Goal: Check status: Check status

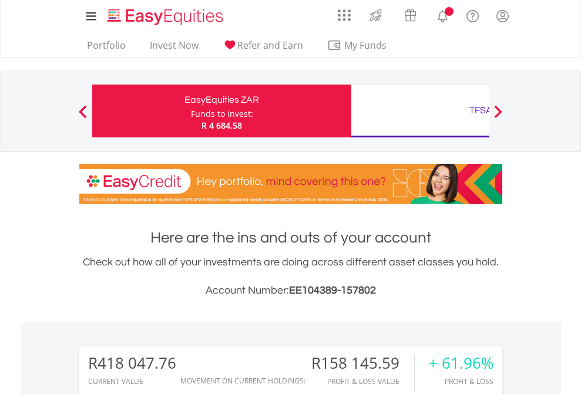
scroll to position [113, 184]
click at [191, 111] on div "Funds to invest:" at bounding box center [222, 114] width 62 height 12
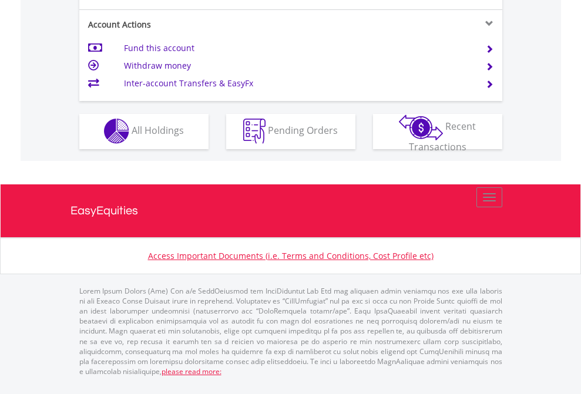
scroll to position [1098, 0]
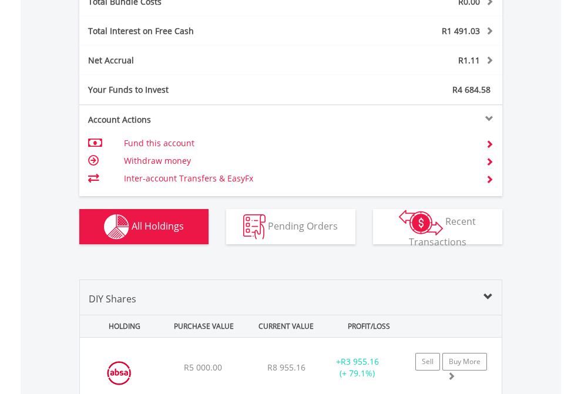
scroll to position [1377, 0]
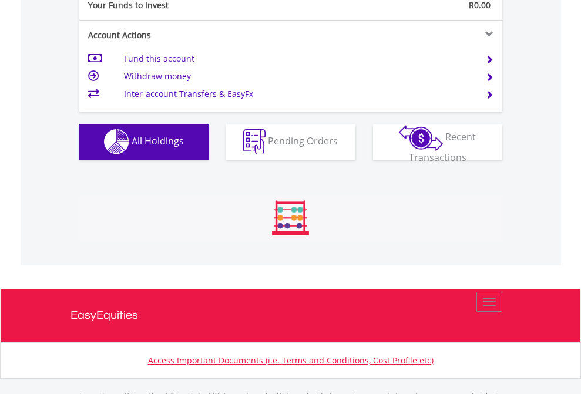
scroll to position [1163, 0]
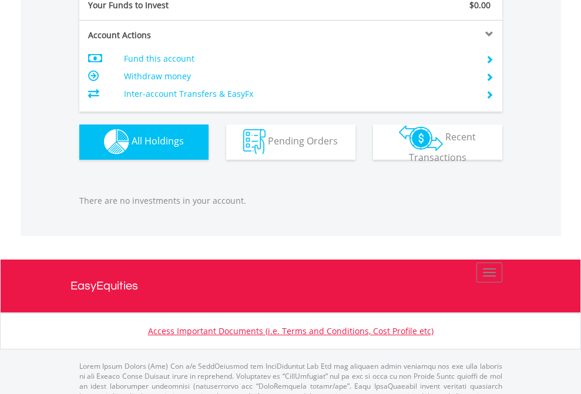
scroll to position [1163, 0]
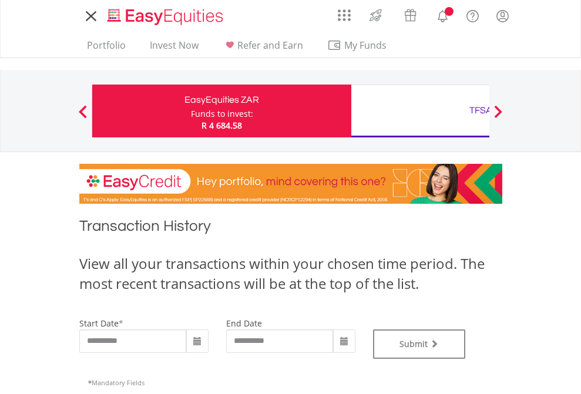
type input "**********"
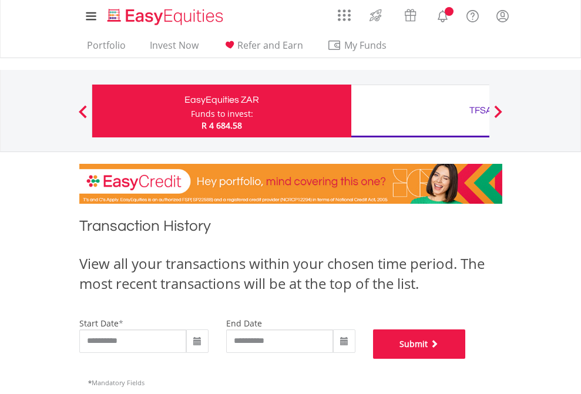
click at [466, 359] on button "Submit" at bounding box center [419, 344] width 93 height 29
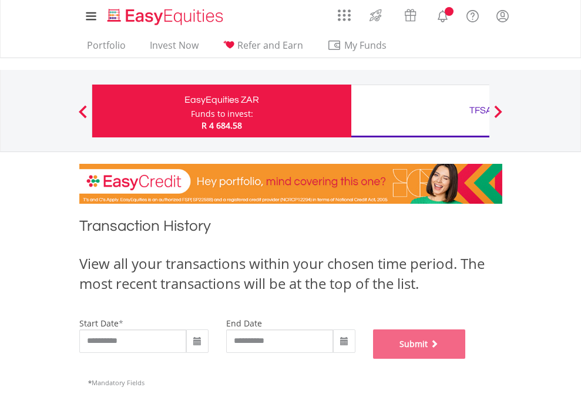
scroll to position [476, 0]
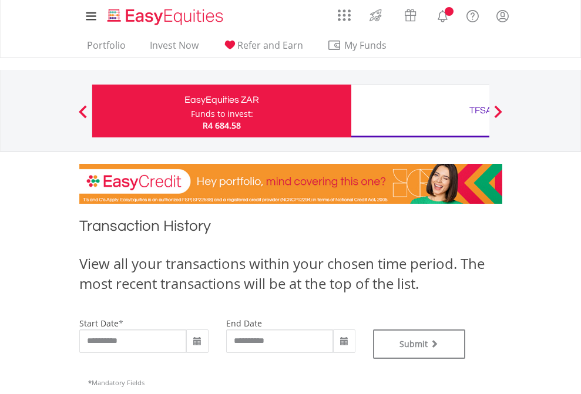
click at [420, 111] on div "TFSA" at bounding box center [480, 110] width 245 height 16
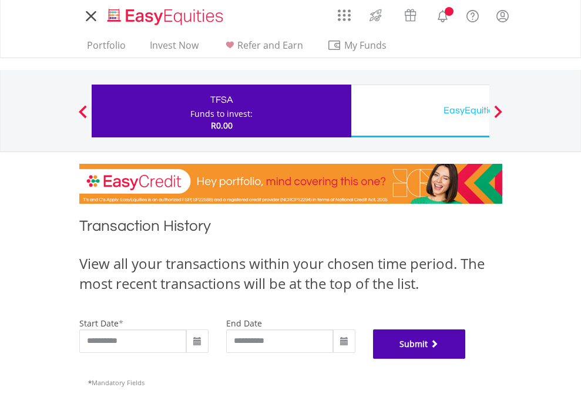
click at [466, 359] on button "Submit" at bounding box center [419, 344] width 93 height 29
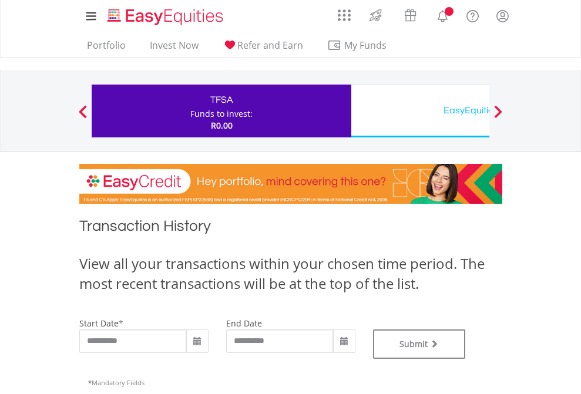
click at [420, 111] on div "EasyEquities USD" at bounding box center [480, 110] width 245 height 16
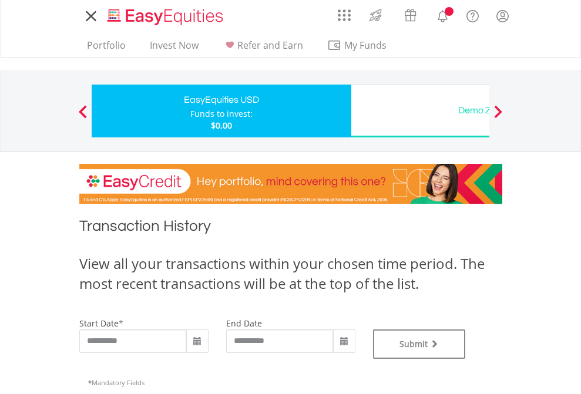
type input "**********"
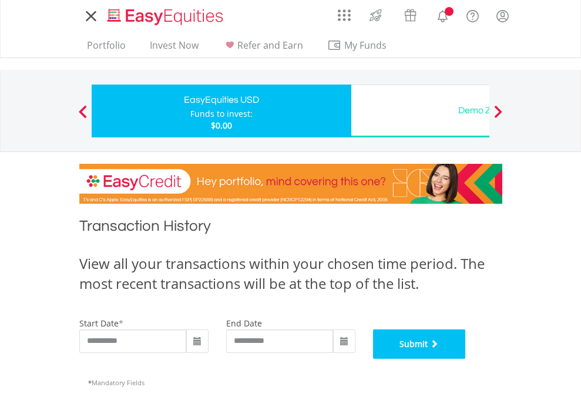
click at [466, 359] on button "Submit" at bounding box center [419, 344] width 93 height 29
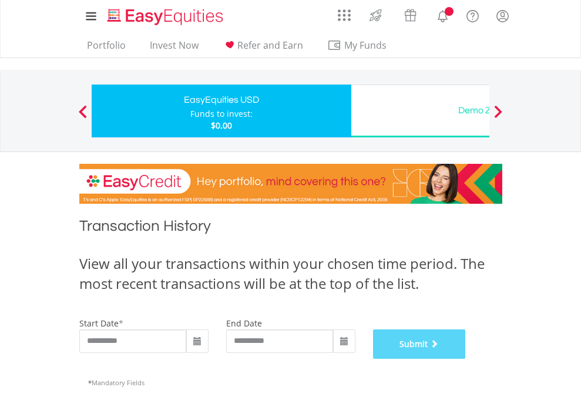
scroll to position [476, 0]
